Goal: Information Seeking & Learning: Find specific fact

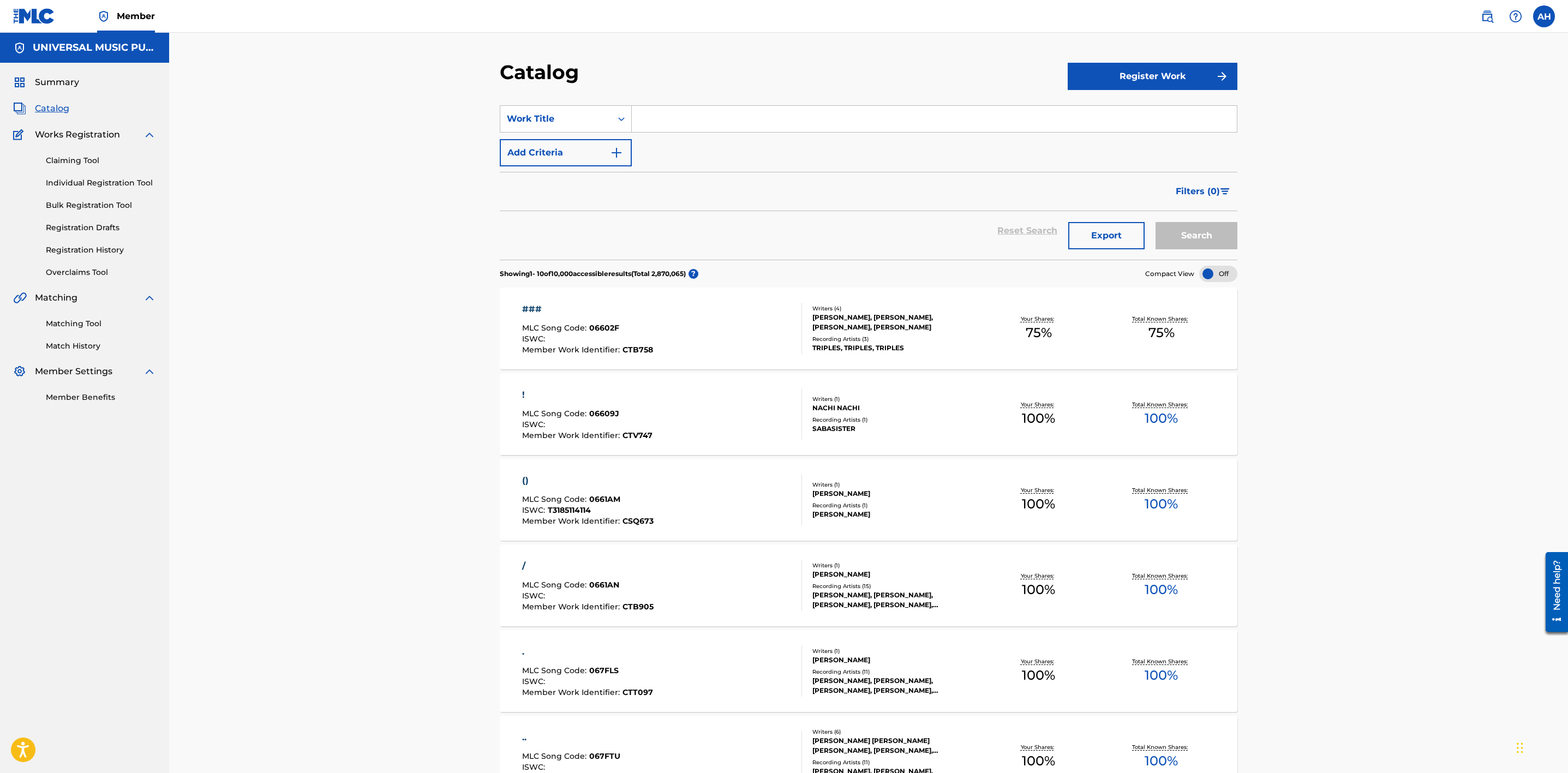
click at [570, 154] on button "Add Criteria" at bounding box center [566, 153] width 132 height 27
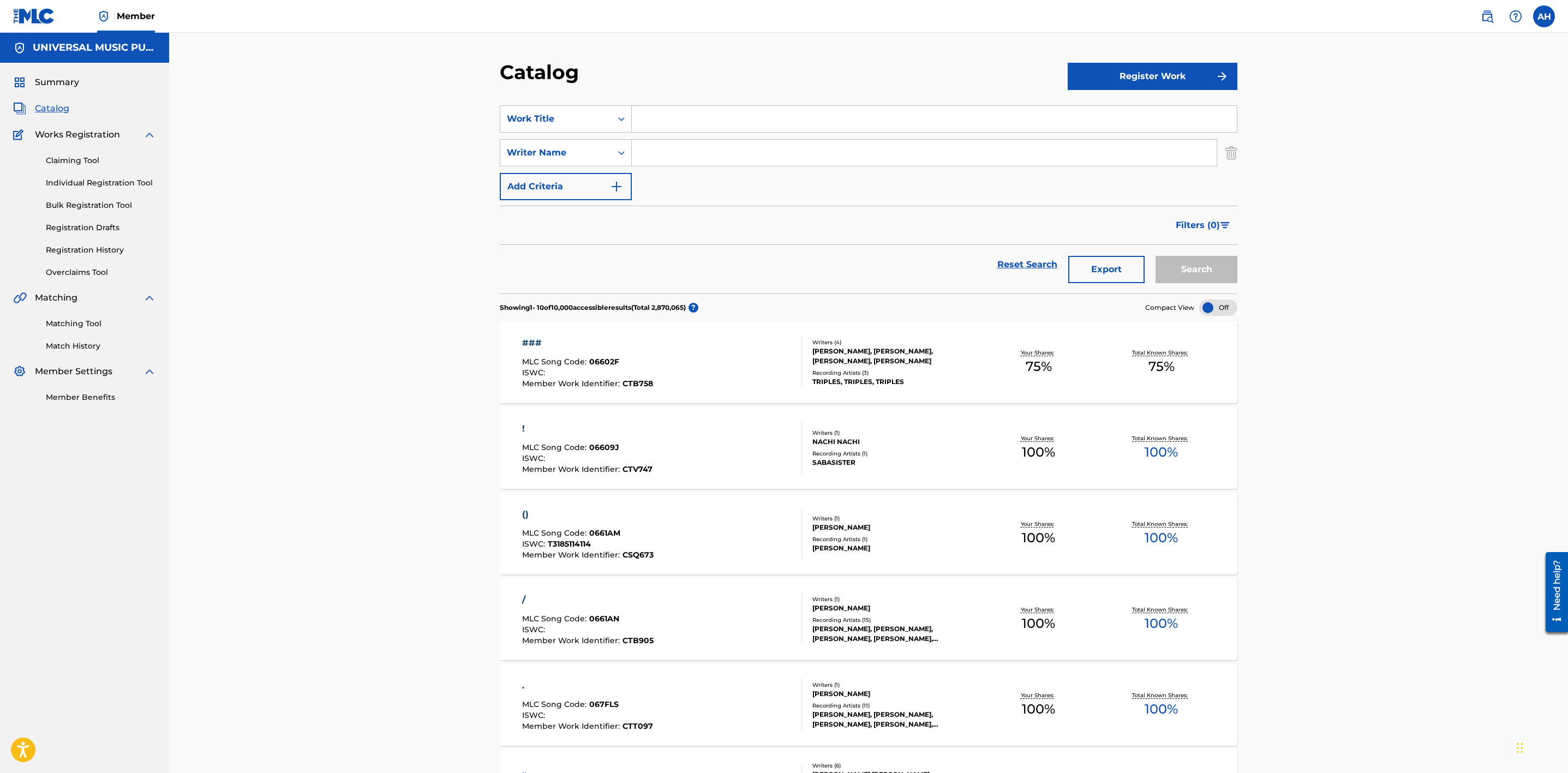
click at [742, 115] on input "Search Form" at bounding box center [934, 118] width 605 height 26
type input "all just to get to you"
type input "[PERSON_NAME]"
click at [1156, 256] on button "Search" at bounding box center [1196, 269] width 82 height 27
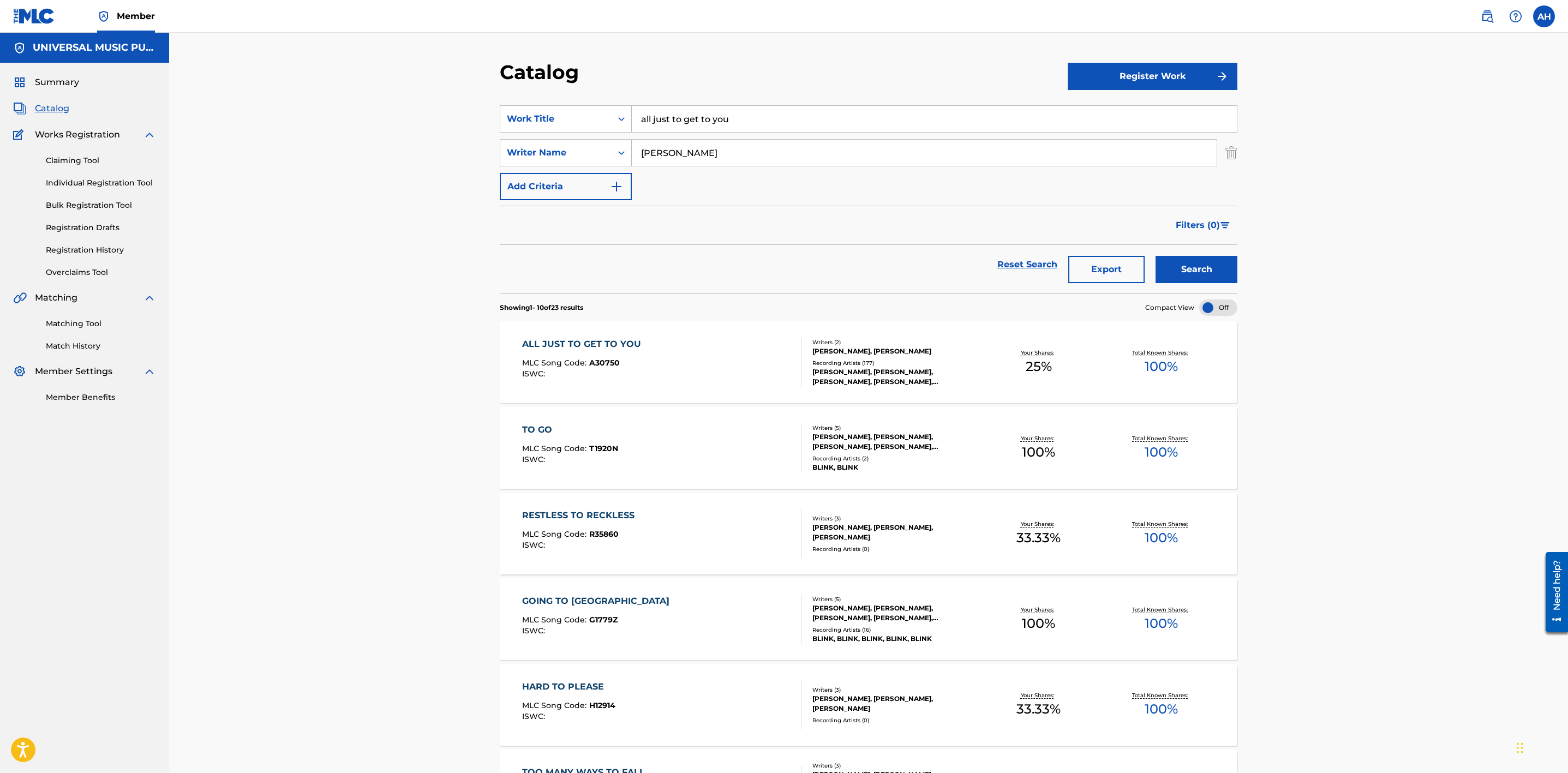
click at [733, 361] on div "ALL JUST TO GET TO YOU MLC Song Code : A30750 ISWC :" at bounding box center [662, 362] width 280 height 49
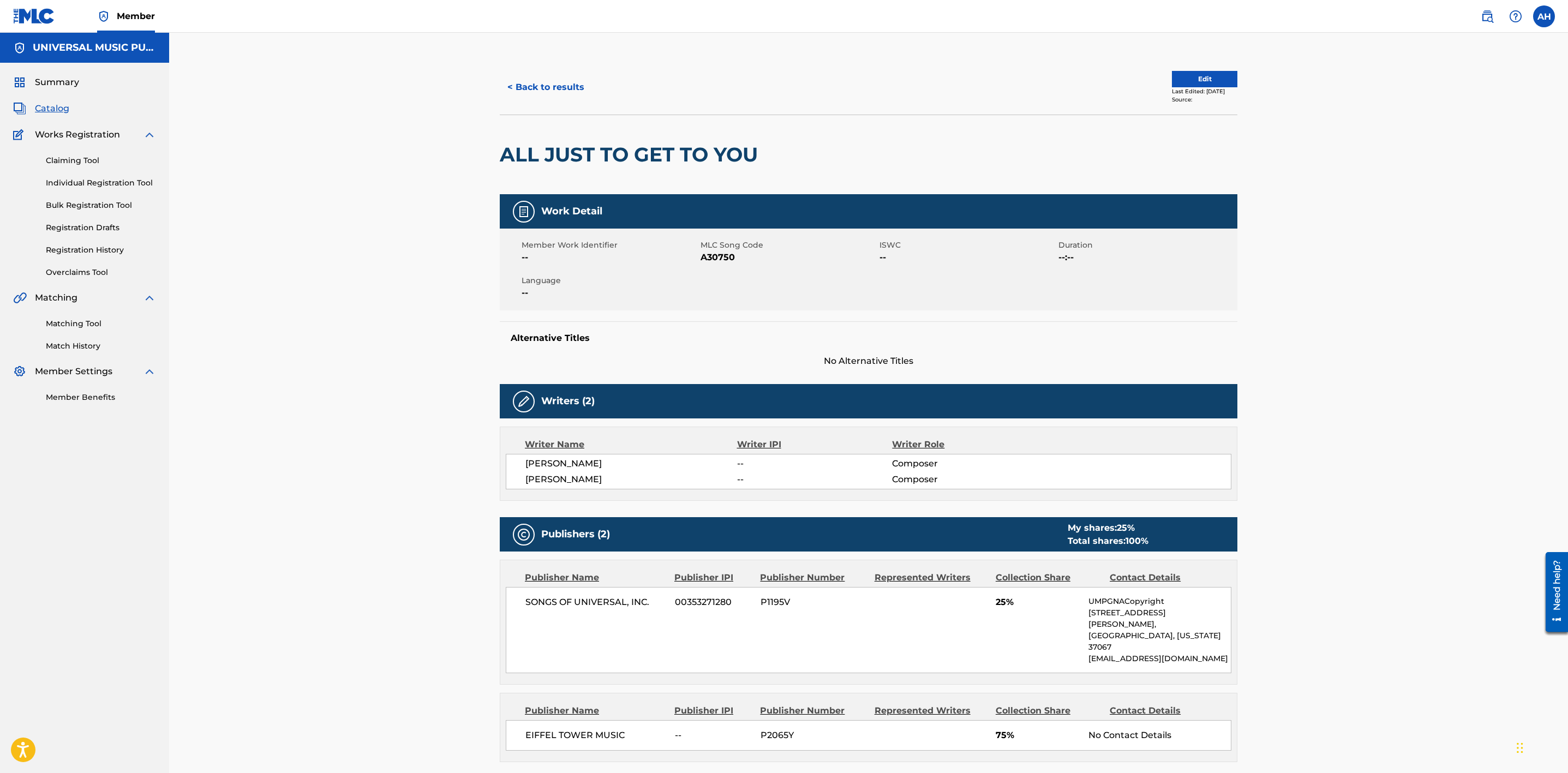
click at [516, 81] on button "< Back to results" at bounding box center [546, 87] width 92 height 27
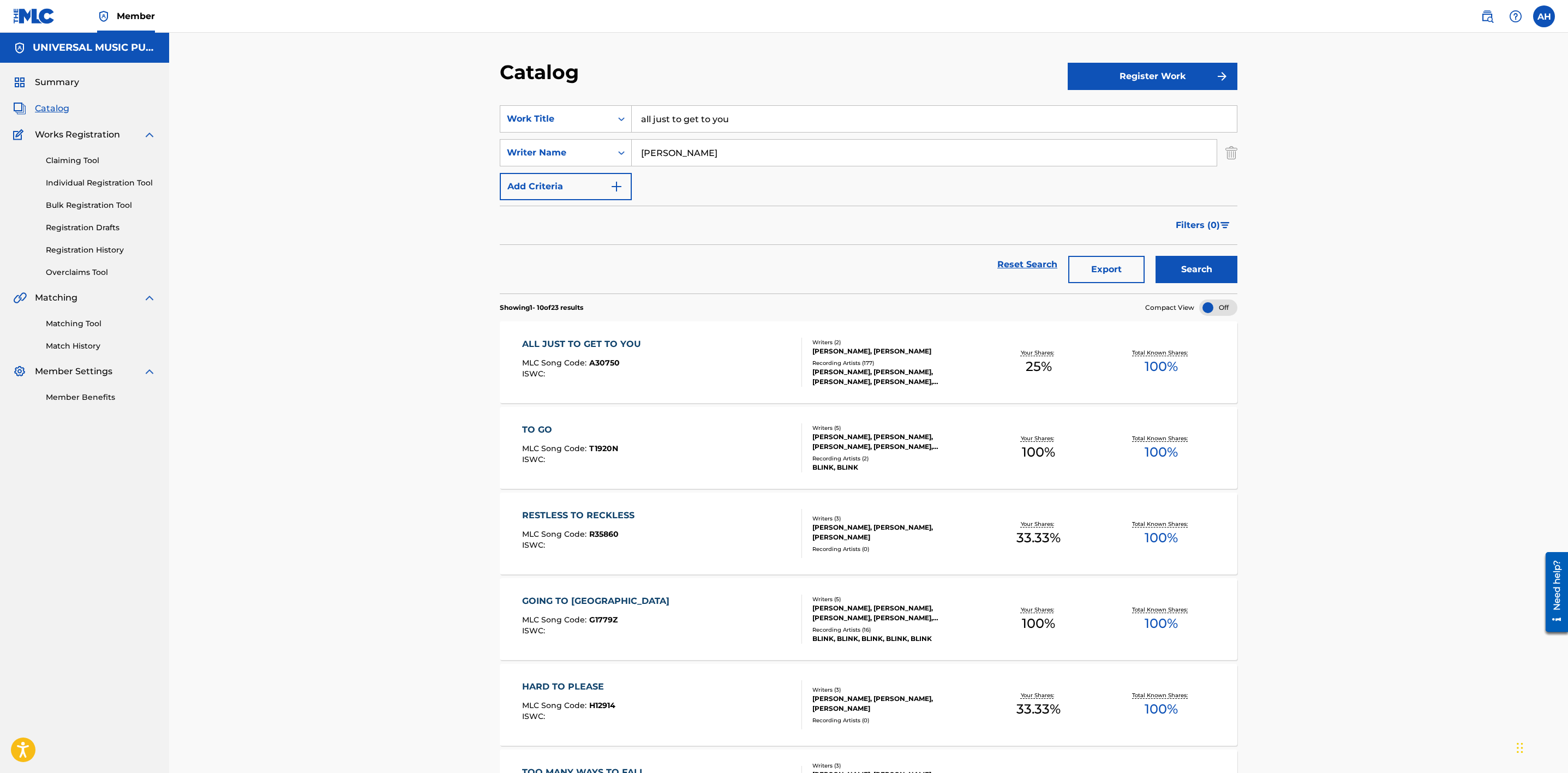
click at [729, 349] on div "ALL JUST TO GET TO YOU MLC Song Code : A30750 ISWC :" at bounding box center [662, 362] width 280 height 49
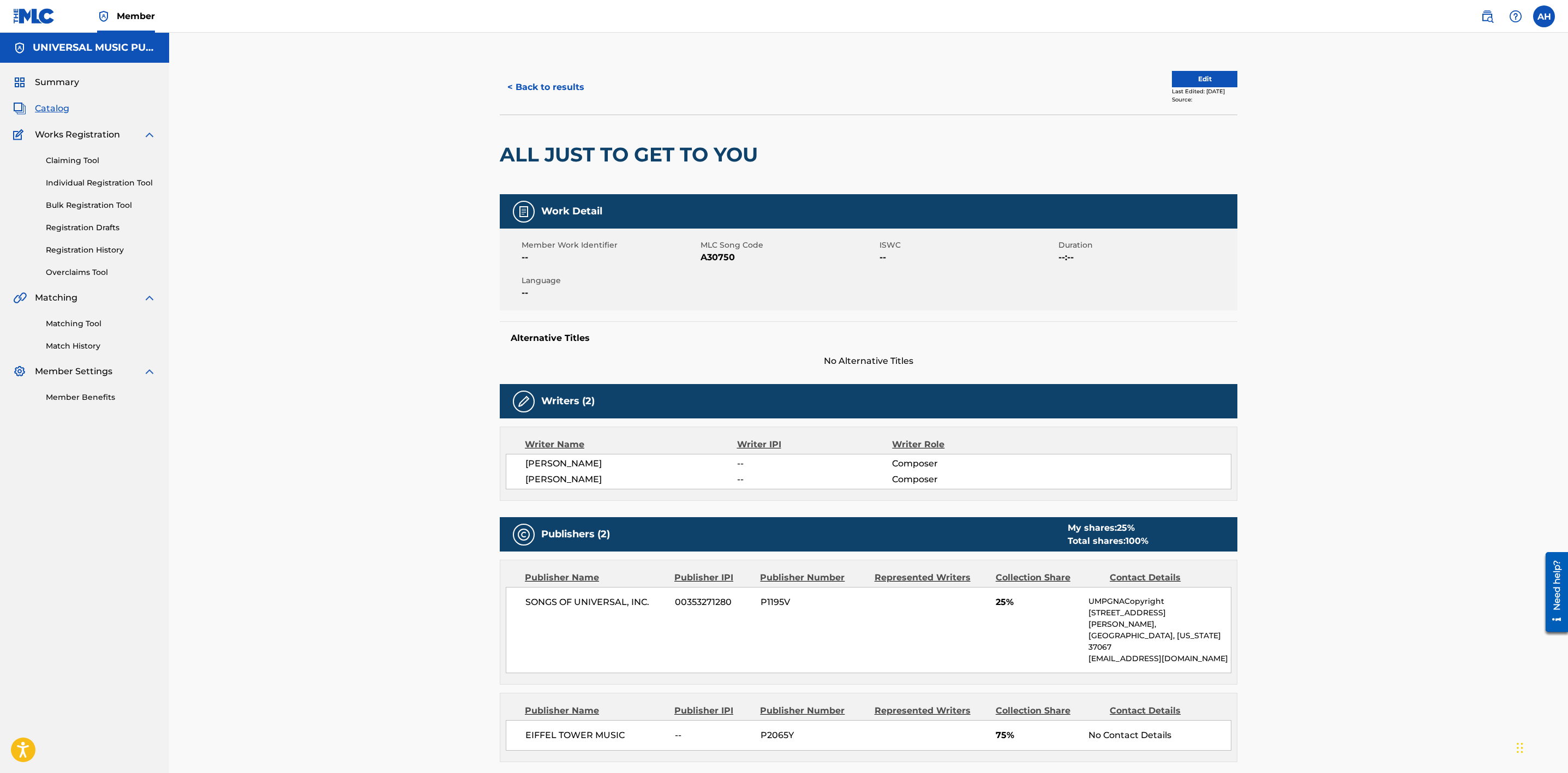
click at [1491, 19] on img at bounding box center [1487, 16] width 13 height 13
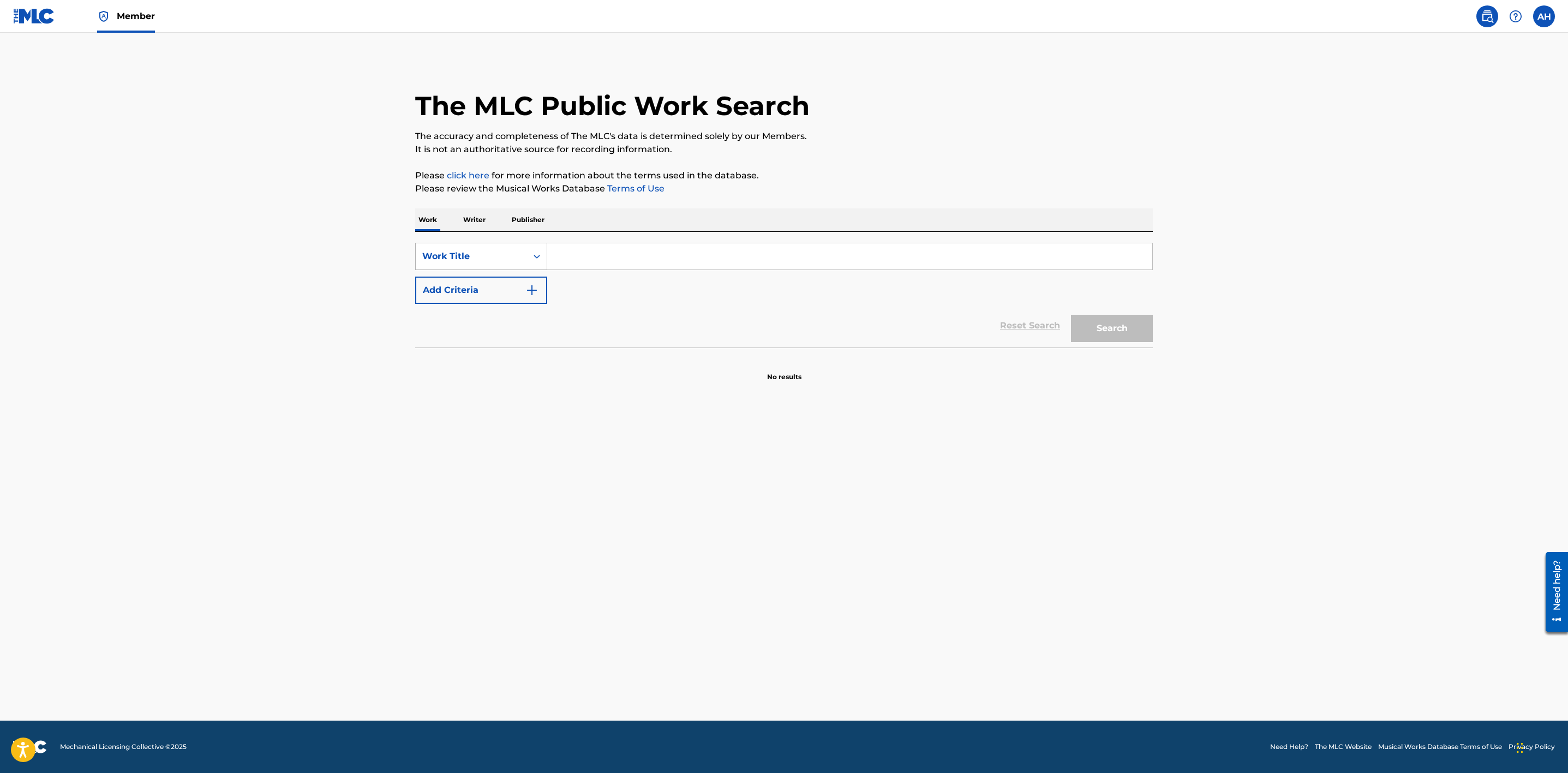
click at [498, 259] on div "Work Title" at bounding box center [472, 256] width 99 height 13
click at [642, 215] on div "Work Writer Publisher" at bounding box center [784, 219] width 738 height 23
click at [608, 257] on input "Search Form" at bounding box center [850, 256] width 605 height 26
click at [495, 298] on button "Add Criteria" at bounding box center [481, 290] width 132 height 27
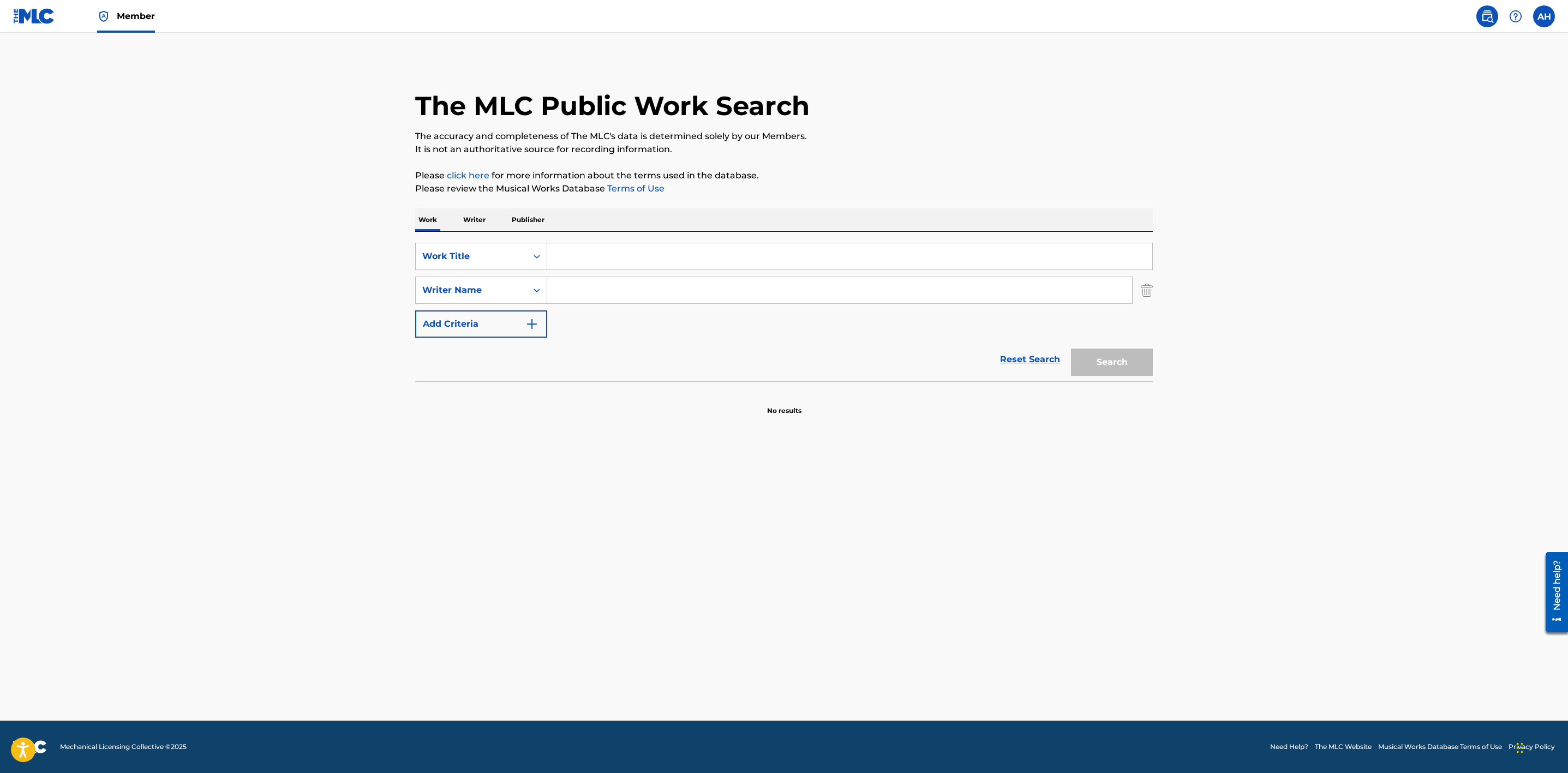
click at [106, 22] on img at bounding box center [103, 16] width 13 height 13
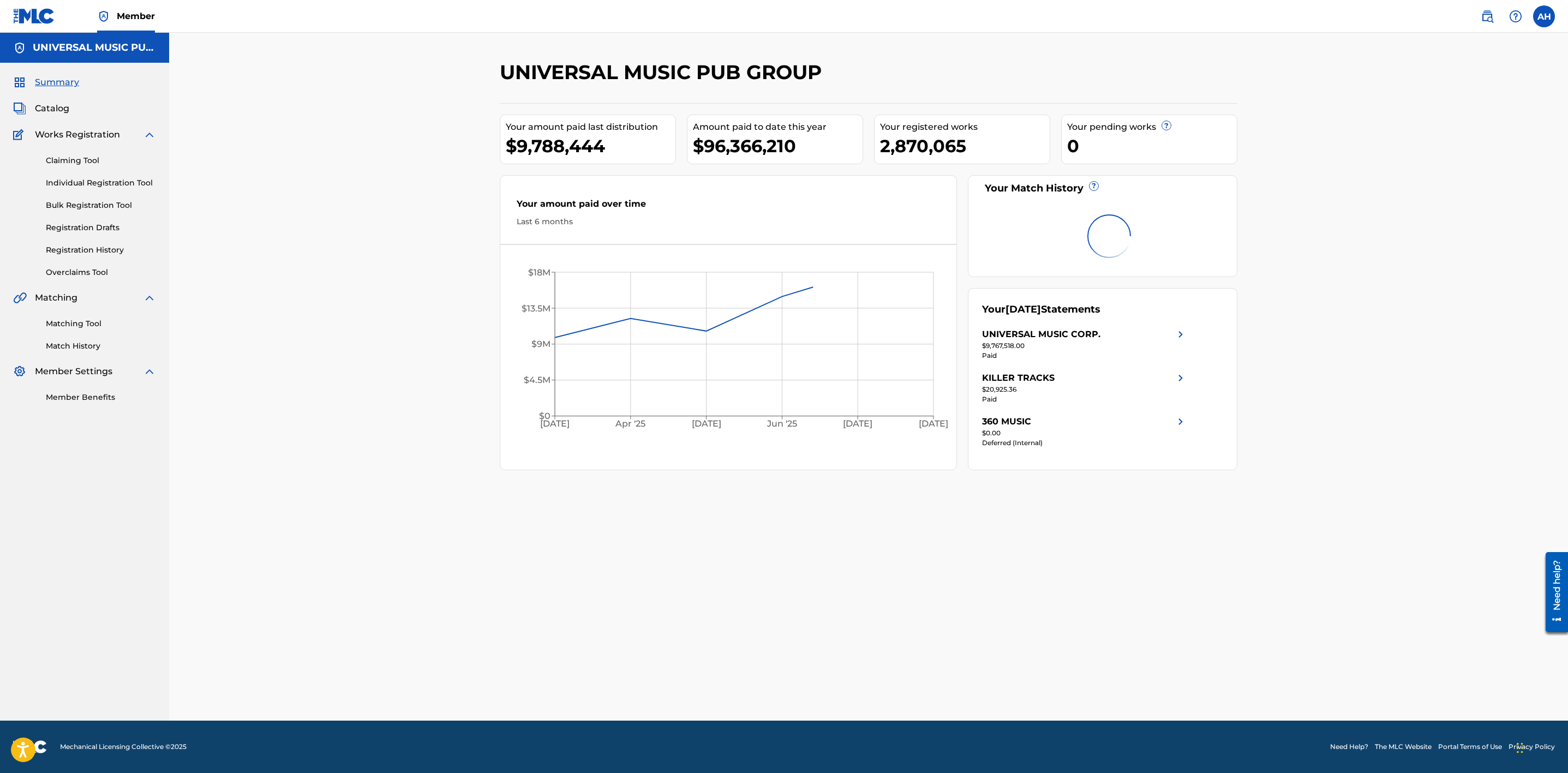
click at [57, 105] on span "Catalog" at bounding box center [52, 108] width 34 height 13
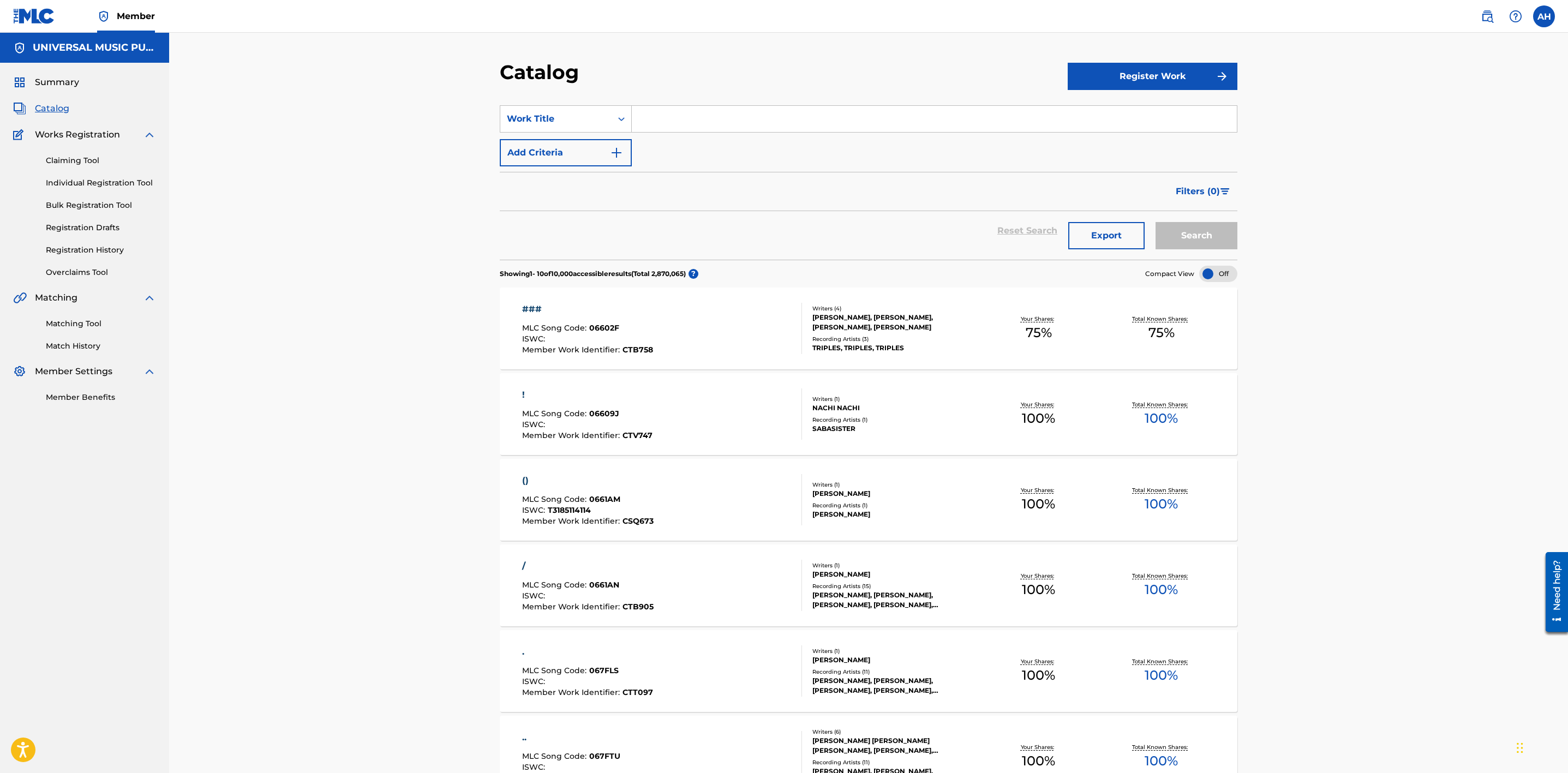
click at [682, 128] on input "Search Form" at bounding box center [934, 118] width 605 height 26
click at [548, 160] on button "Add Criteria" at bounding box center [566, 153] width 132 height 27
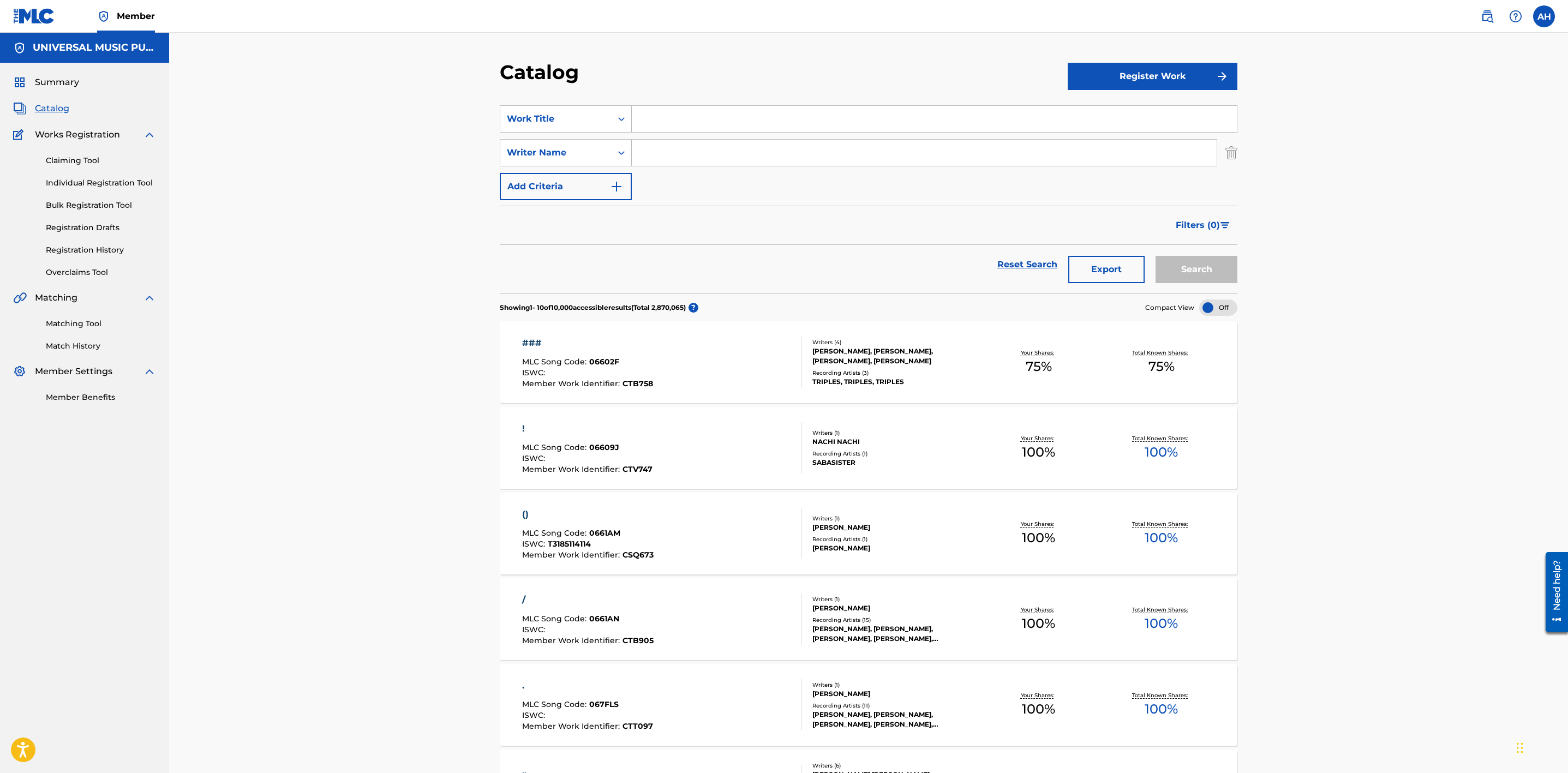
click at [732, 121] on input "Search Form" at bounding box center [934, 118] width 605 height 26
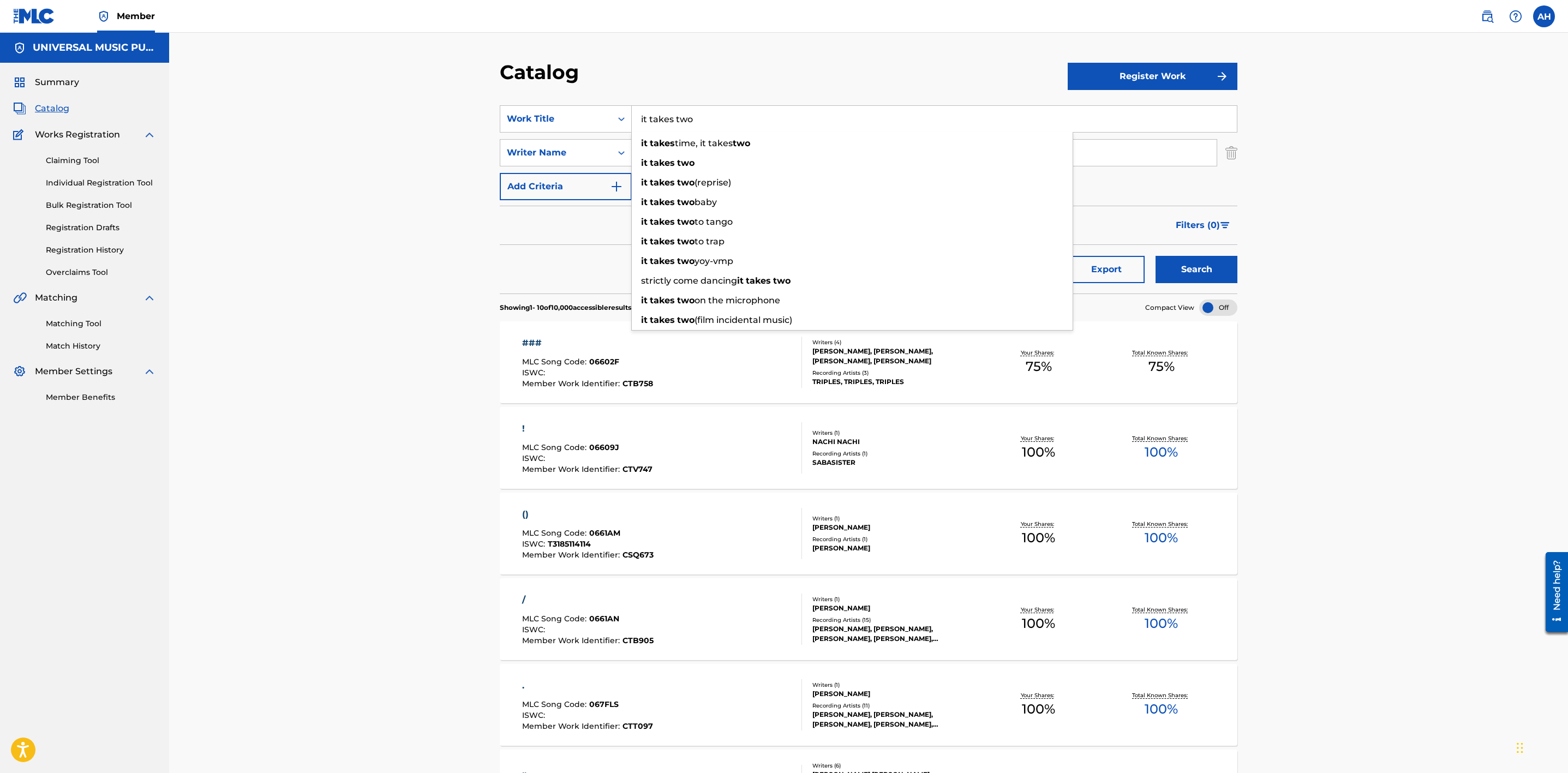
type input "it takes two"
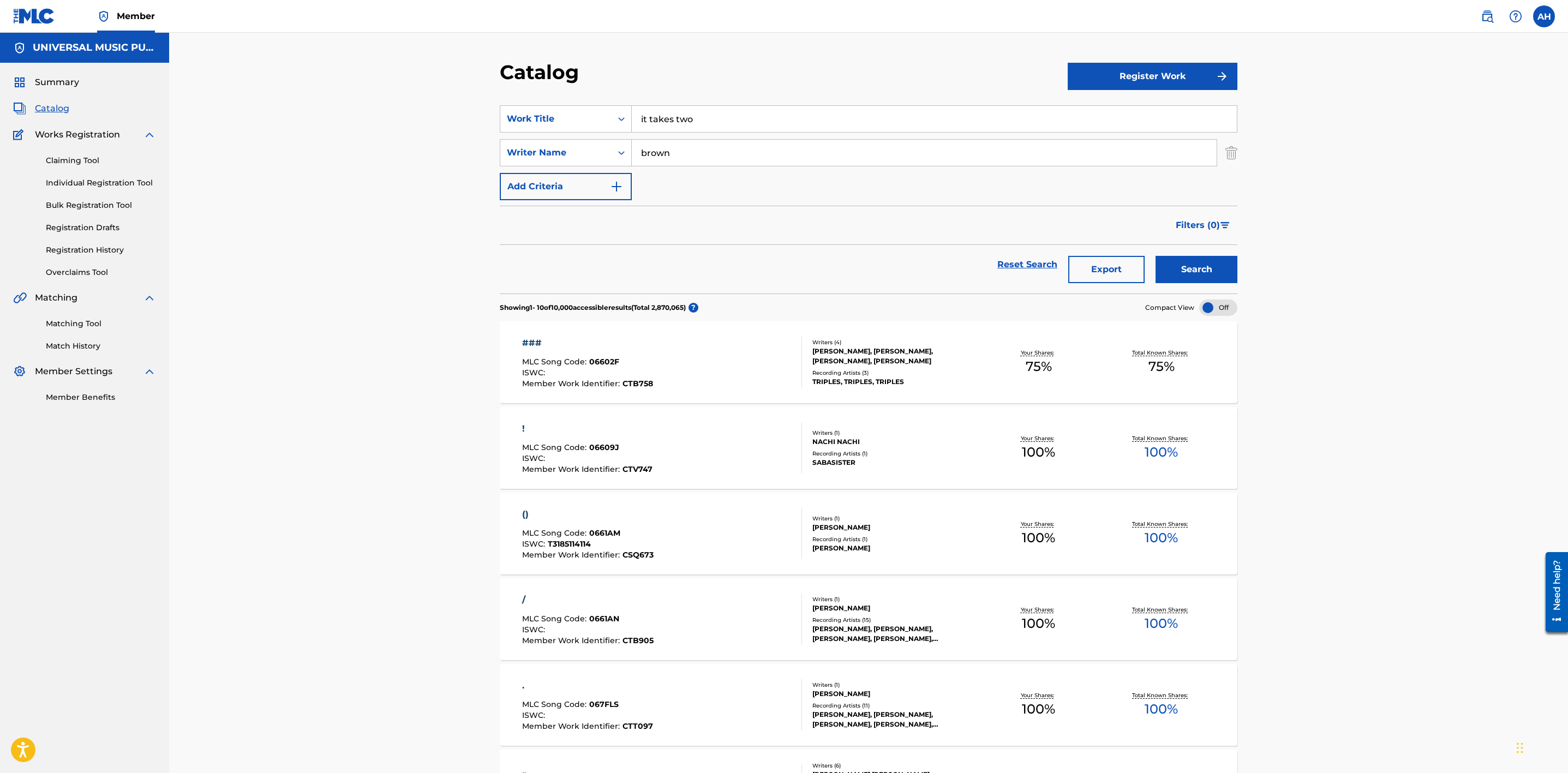
type input "brown"
click at [1156, 256] on button "Search" at bounding box center [1196, 269] width 82 height 27
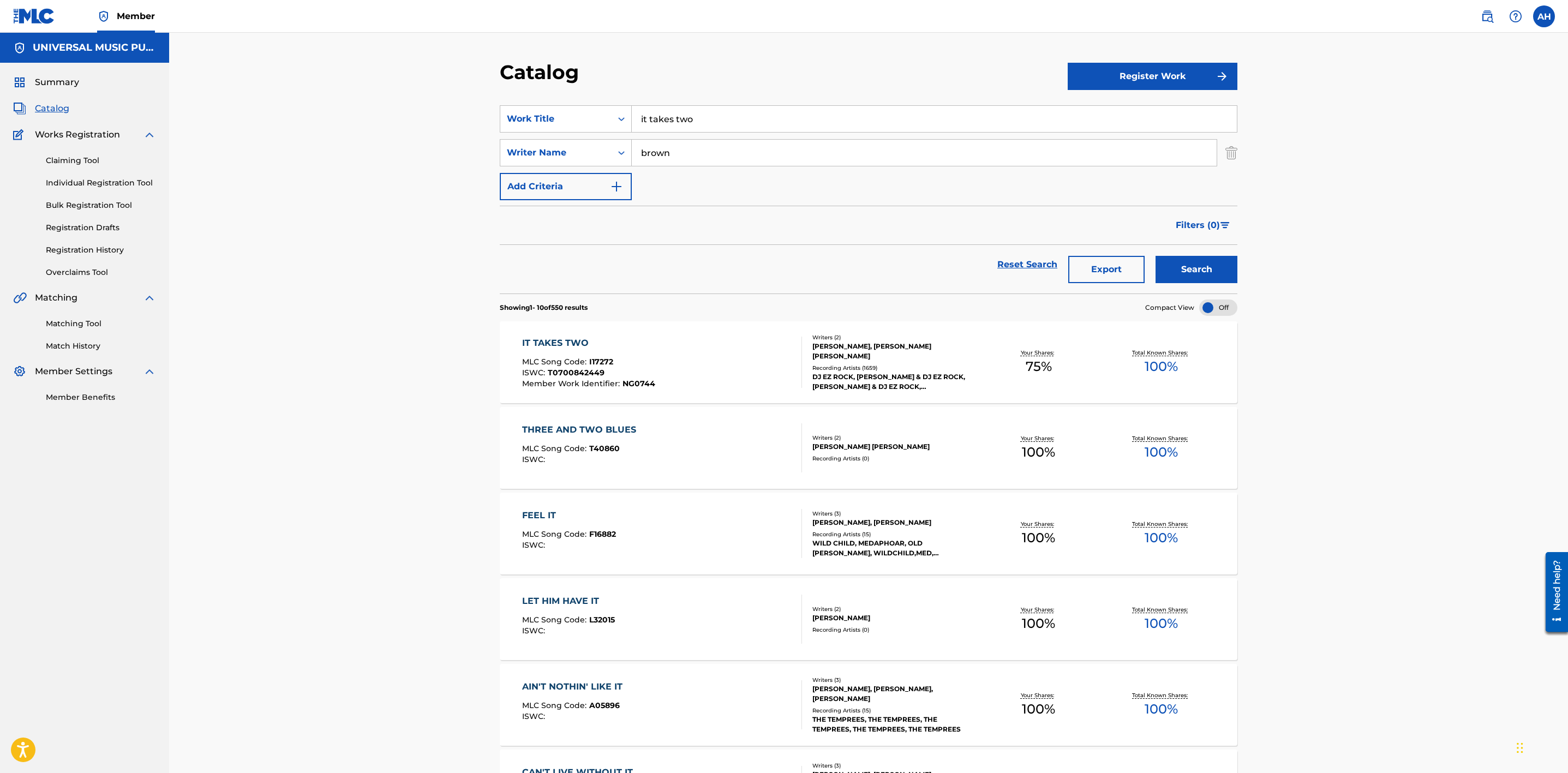
click at [745, 357] on div "IT TAKES TWO MLC Song Code : I17272 ISWC : T0700842449 Member Work Identifier :…" at bounding box center [662, 362] width 280 height 52
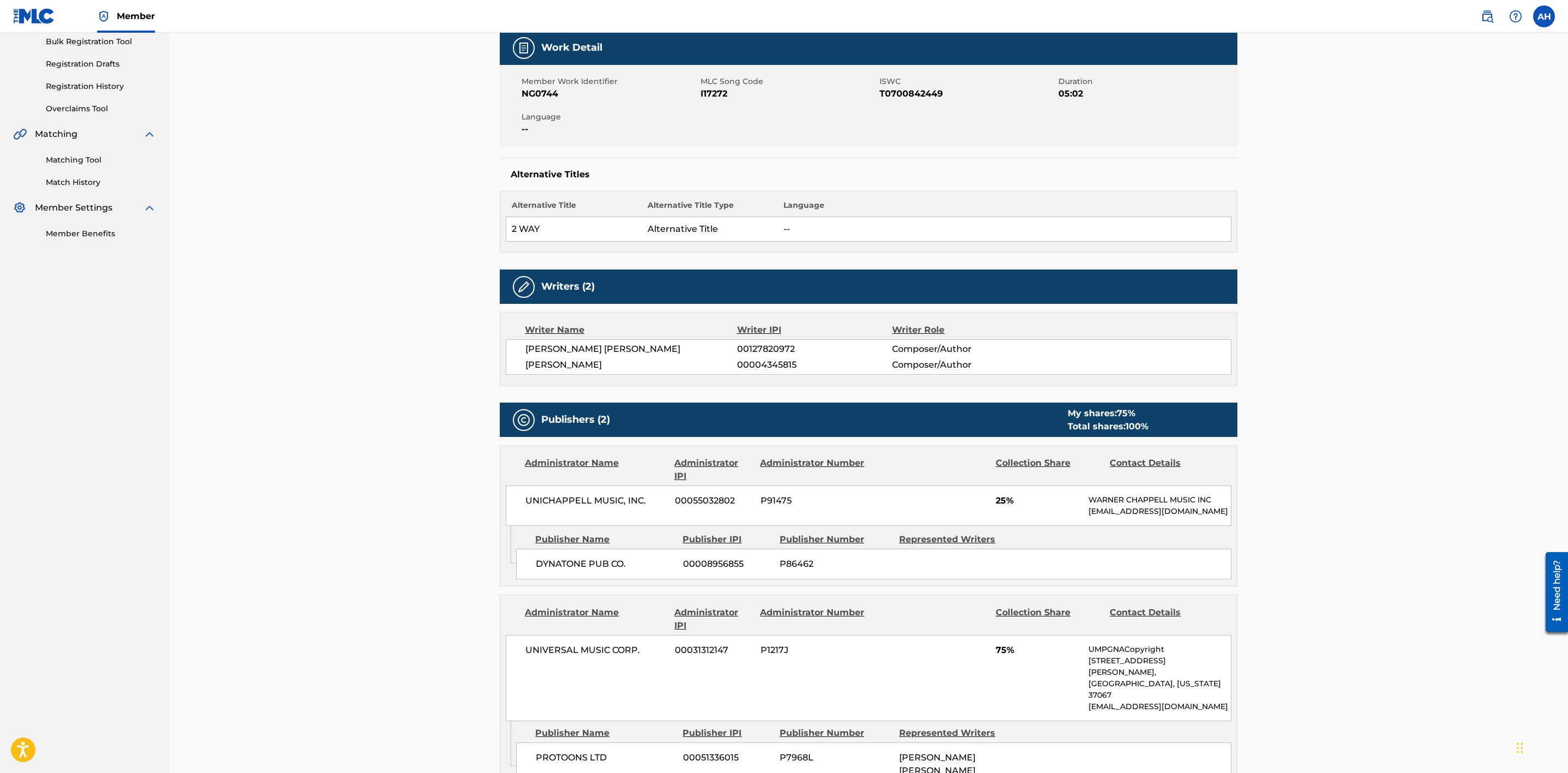
scroll to position [246, 0]
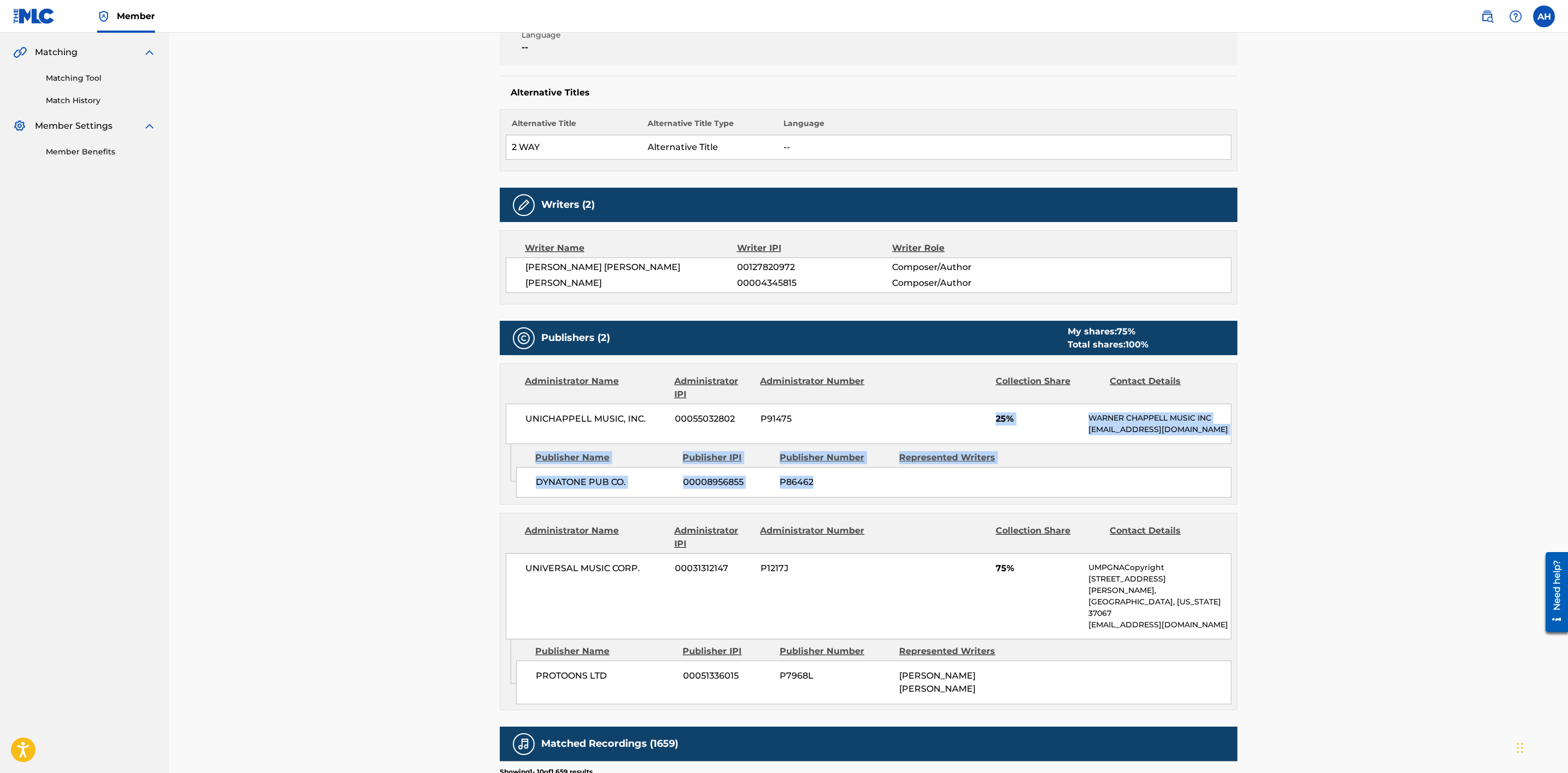
drag, startPoint x: 994, startPoint y: 434, endPoint x: 1007, endPoint y: 506, distance: 73.2
click at [1007, 505] on div "Administrator Name Administrator IPI Administrator Number Collection Share Cont…" at bounding box center [869, 433] width 738 height 142
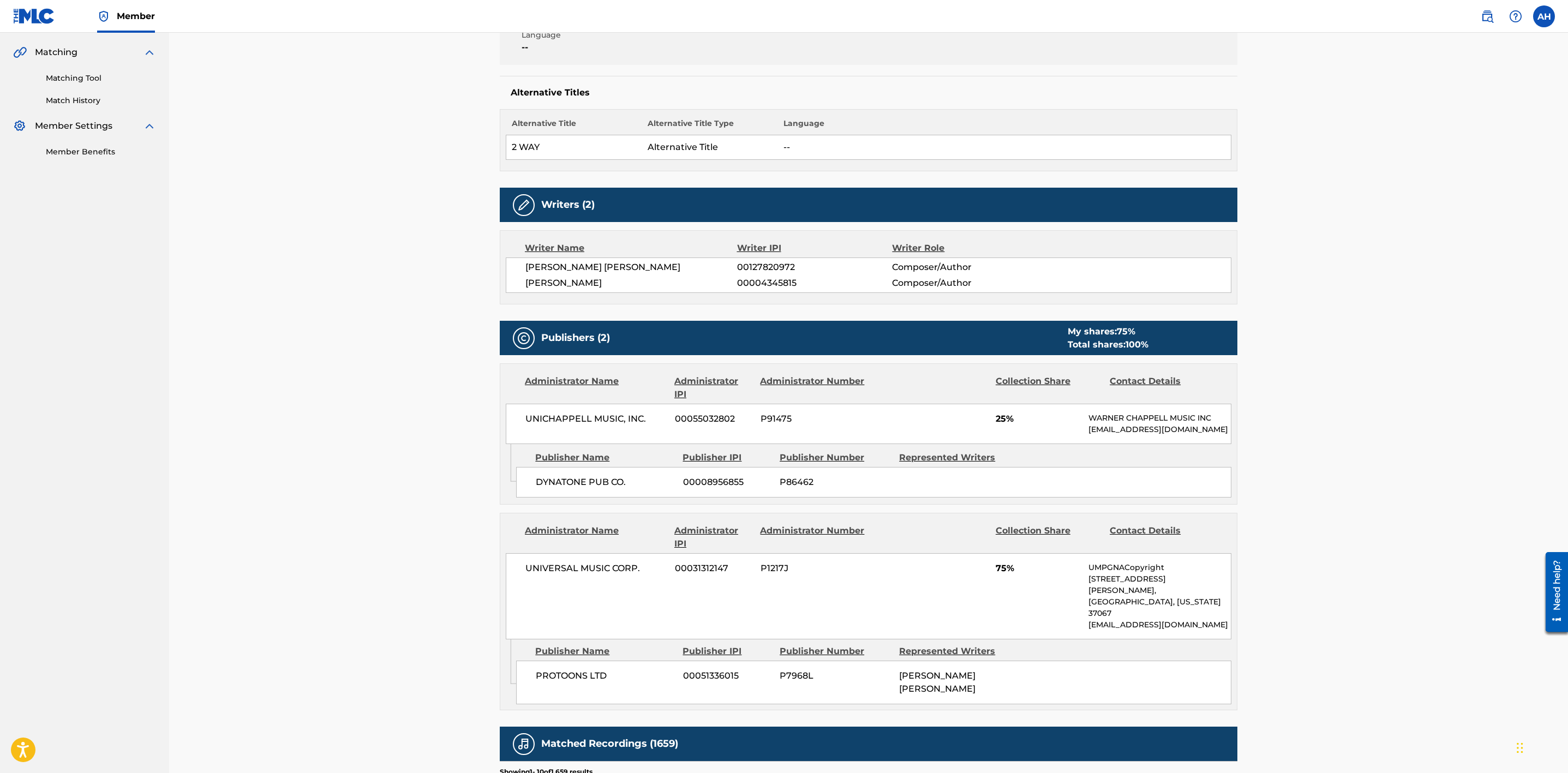
click at [1012, 523] on div "Publishers (2) My shares: 75 % Total shares: 100 % Administrator Name Administr…" at bounding box center [869, 516] width 738 height 390
click at [301, 534] on div "< Back to results Edit Last Edited: [DATE] Source: eSong IT TAKES TWO Work Deta…" at bounding box center [869, 474] width 1399 height 1374
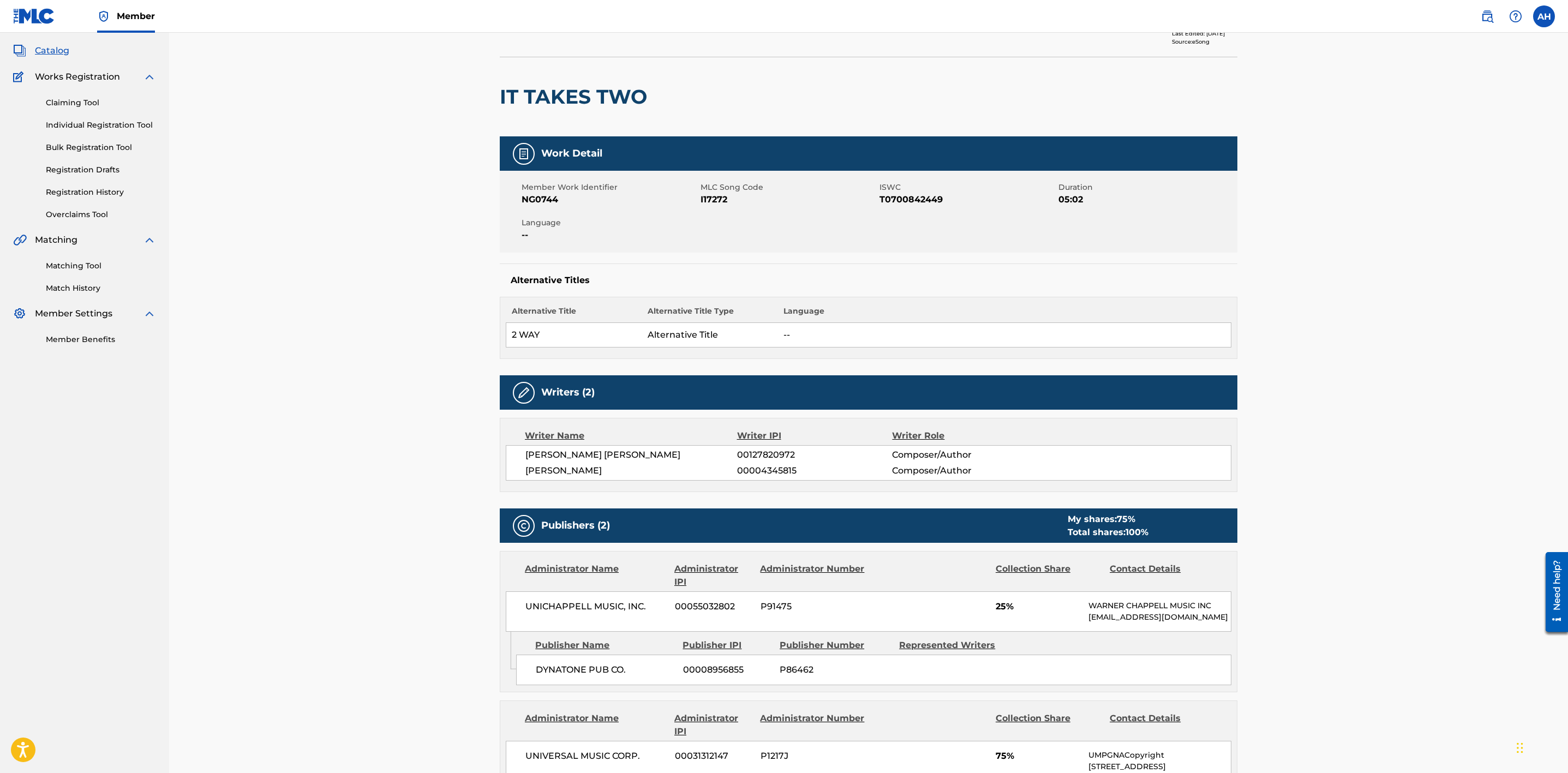
scroll to position [0, 0]
